Goal: Task Accomplishment & Management: Manage account settings

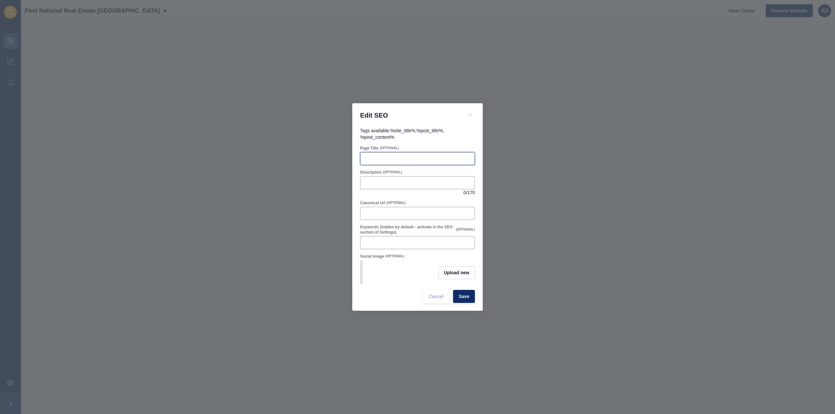
click at [407, 157] on input "Page Title" at bounding box center [417, 159] width 106 height 7
paste input "Calavos QLD Suburb Profile | Lifestyle, Property & Community Guide"
type input "Calavos QLD Suburb Profile | Lifestyle, Property & Community Guide"
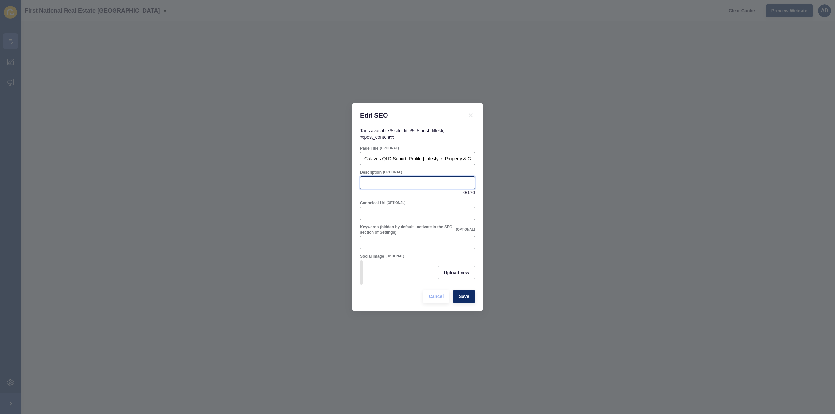
click at [397, 180] on input "Description" at bounding box center [417, 183] width 106 height 7
paste input "Discover [GEOGRAPHIC_DATA] – a peaceful rural community near [GEOGRAPHIC_DATA] …"
drag, startPoint x: 409, startPoint y: 180, endPoint x: 510, endPoint y: 184, distance: 101.2
click at [510, 184] on div "Edit SEO Tags available: %site_title% , %post_title% , %post_content% Page Titl…" at bounding box center [417, 207] width 835 height 414
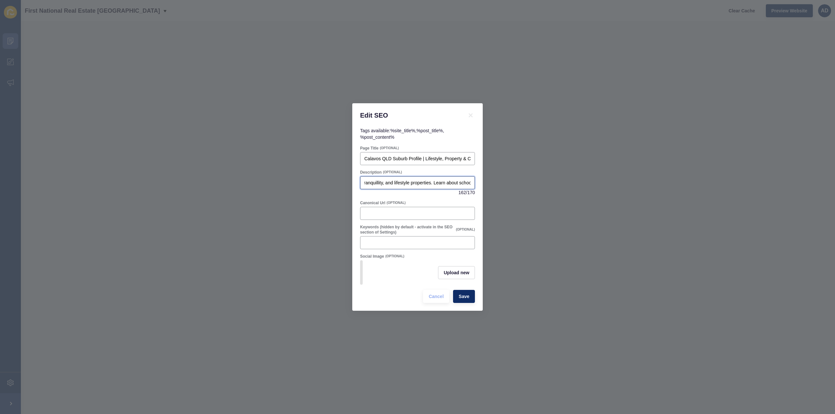
scroll to position [0, 221]
type input "Discover [GEOGRAPHIC_DATA] – a peaceful rural community near [GEOGRAPHIC_DATA] …"
click at [451, 197] on form "Page Title (OPTIONAL) Calavos QLD Suburb Profile | Lifestyle, Property & Commun…" at bounding box center [417, 224] width 115 height 157
click at [466, 300] on span "Save" at bounding box center [463, 296] width 11 height 7
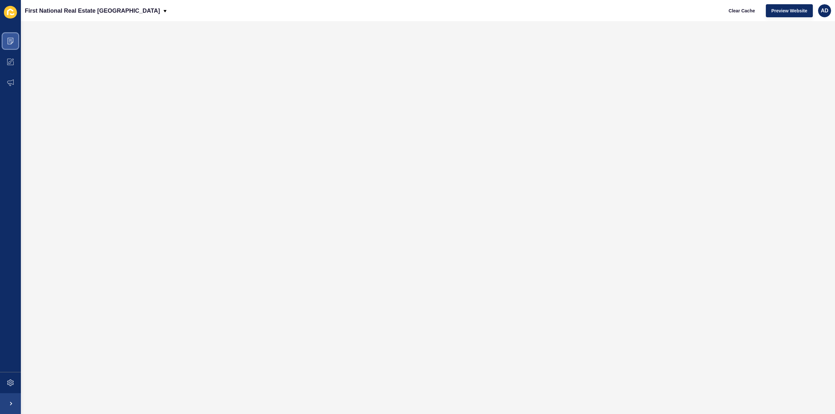
click at [9, 42] on icon at bounding box center [9, 42] width 1 height 0
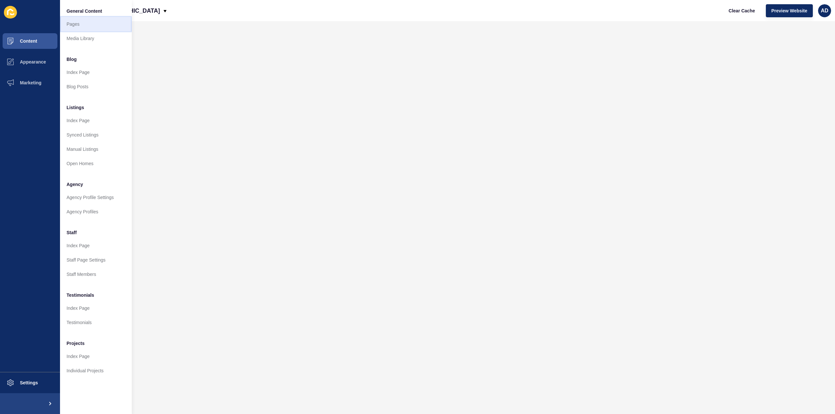
click at [72, 22] on link "Pages" at bounding box center [96, 24] width 72 height 14
